Goal: Submit feedback/report problem

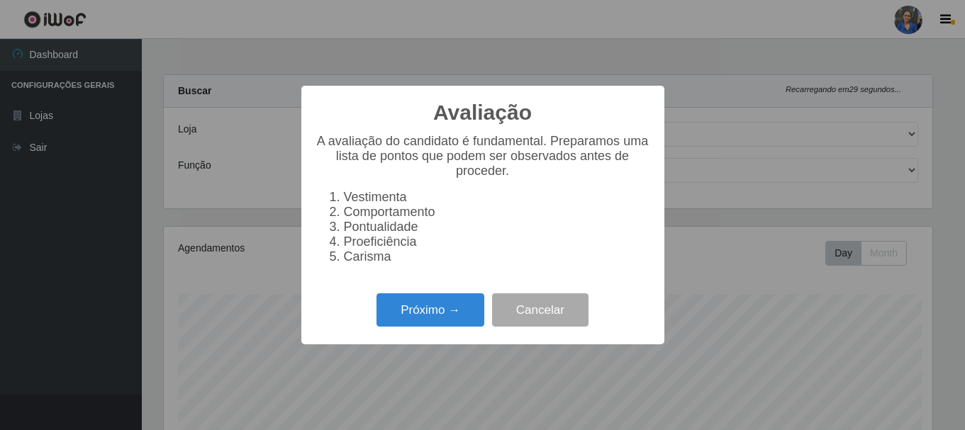
select select "400"
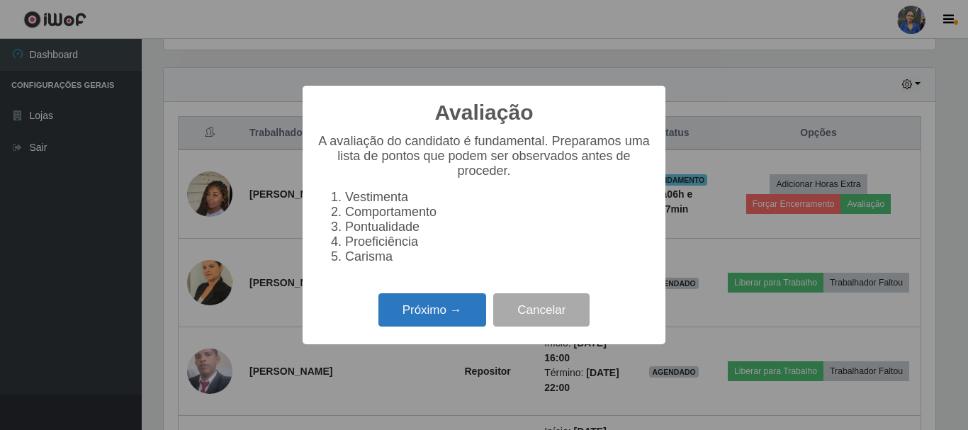
scroll to position [294, 772]
click at [444, 314] on button "Próximo →" at bounding box center [432, 309] width 108 height 33
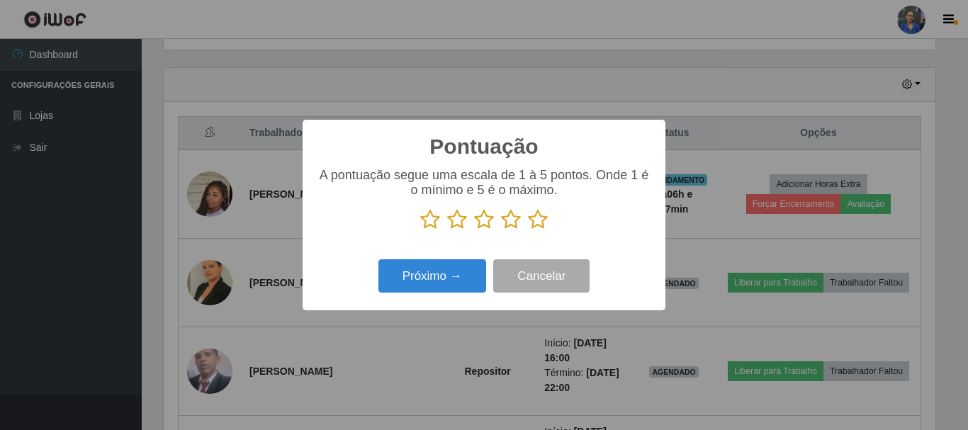
click at [533, 223] on icon at bounding box center [538, 219] width 20 height 21
click at [528, 230] on input "radio" at bounding box center [528, 230] width 0 height 0
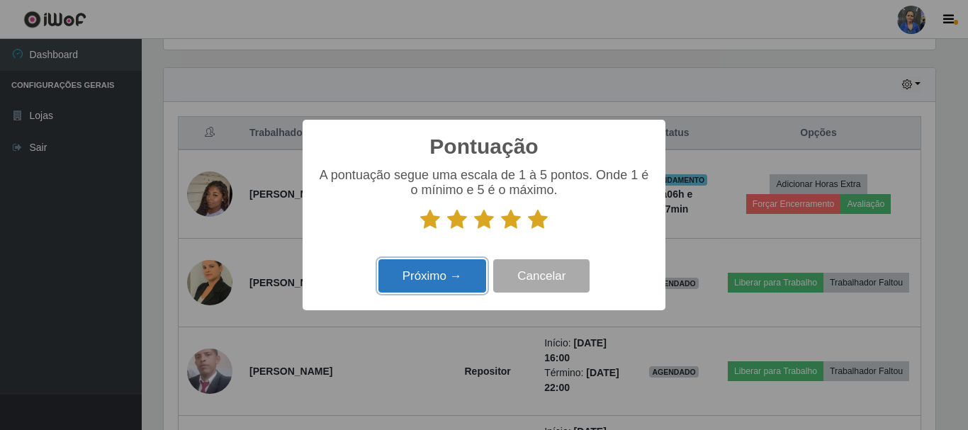
click at [381, 288] on button "Próximo →" at bounding box center [432, 275] width 108 height 33
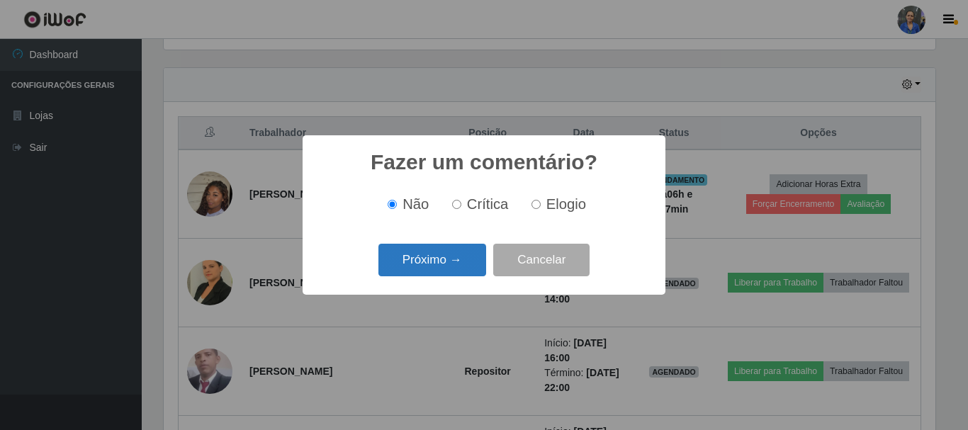
click at [449, 268] on button "Próximo →" at bounding box center [432, 260] width 108 height 33
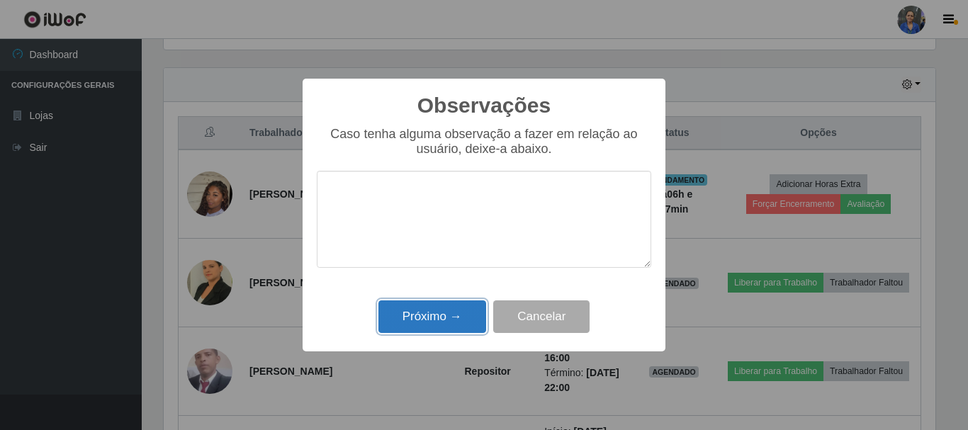
click at [440, 316] on button "Próximo →" at bounding box center [432, 317] width 108 height 33
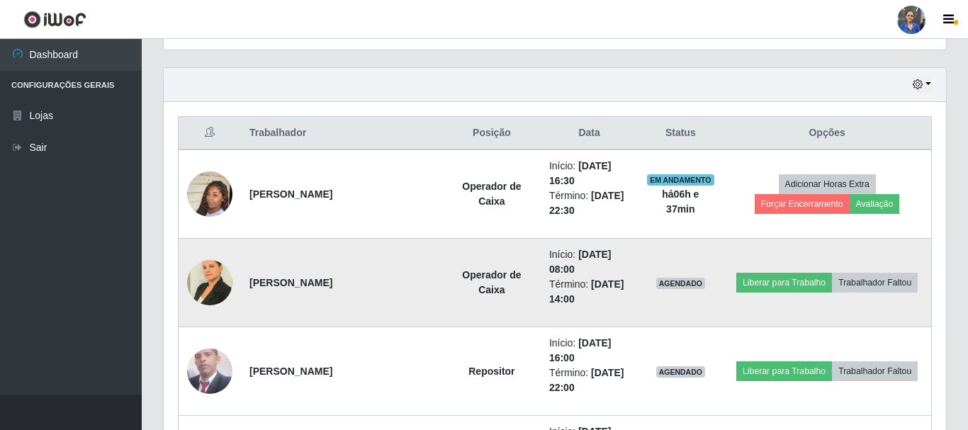
scroll to position [294, 779]
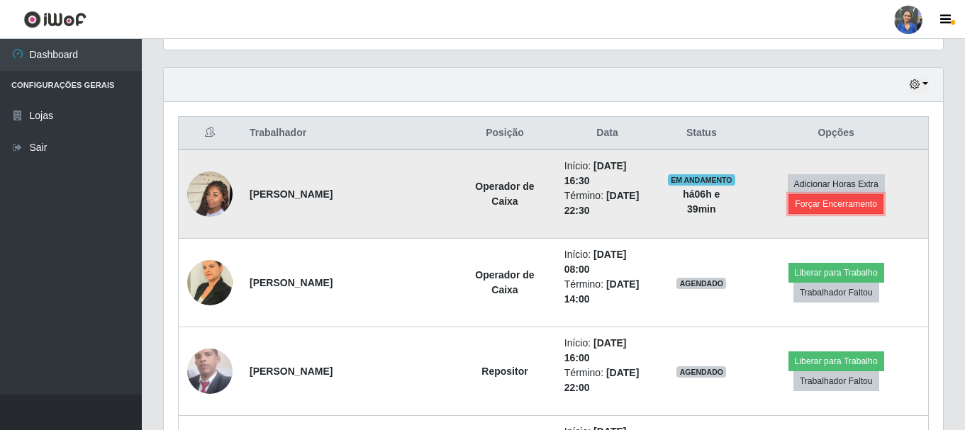
click at [815, 206] on button "Forçar Encerramento" at bounding box center [835, 204] width 95 height 20
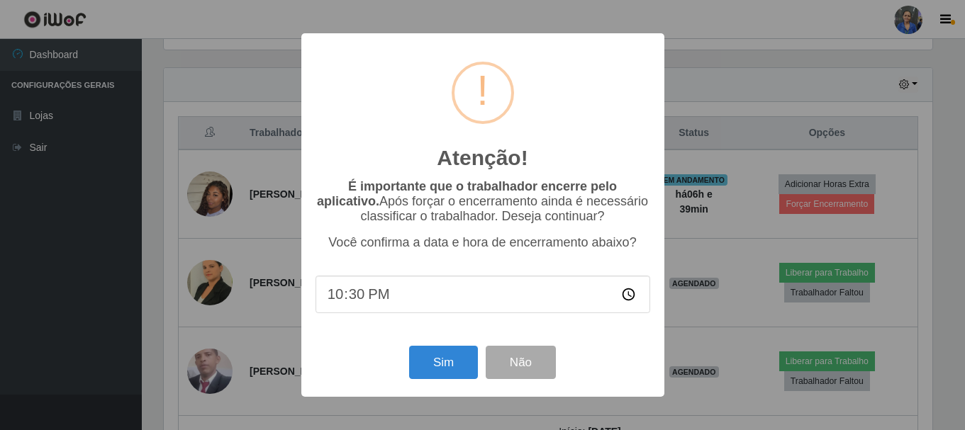
scroll to position [294, 772]
click at [456, 355] on button "Sim" at bounding box center [444, 362] width 69 height 33
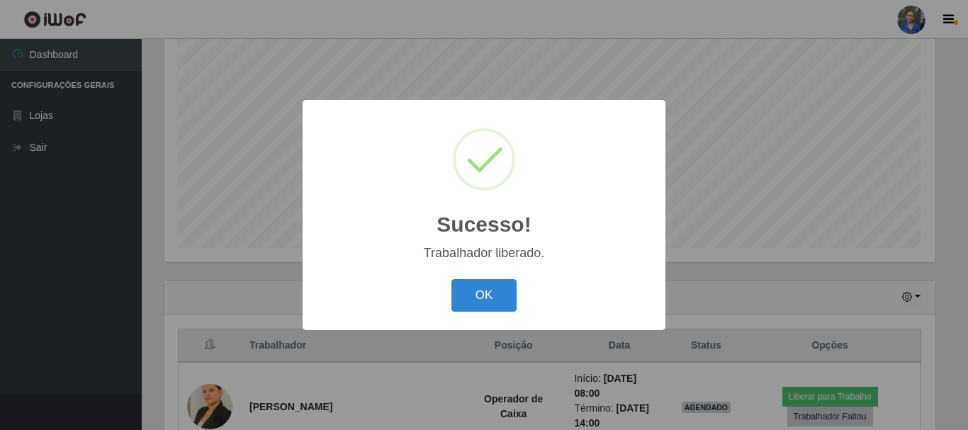
click at [484, 313] on div "OK Cancel" at bounding box center [484, 295] width 335 height 40
click at [481, 291] on button "OK" at bounding box center [485, 295] width 66 height 33
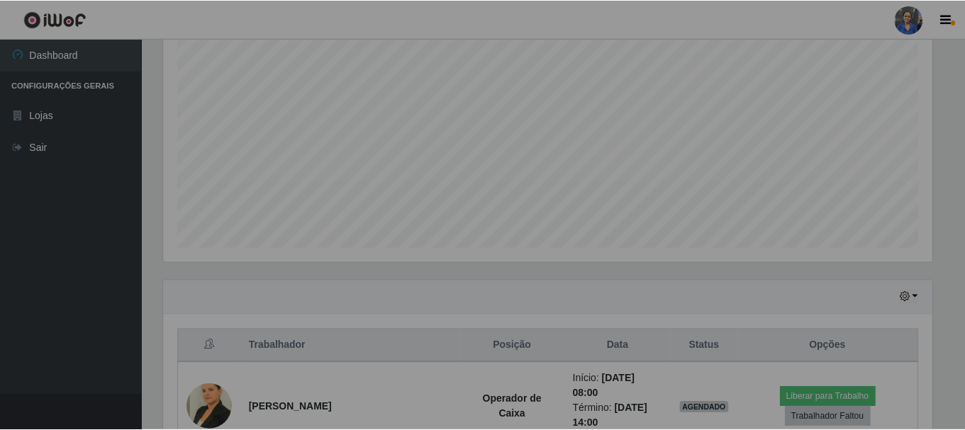
scroll to position [294, 779]
